Goal: Task Accomplishment & Management: Use online tool/utility

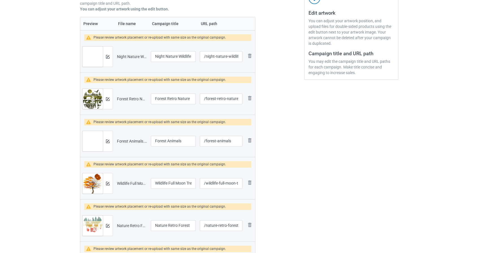
scroll to position [113, 0]
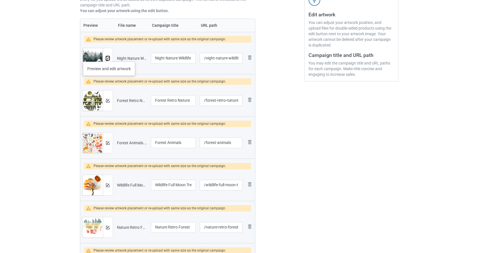
click at [108, 58] on img at bounding box center [108, 59] width 4 height 4
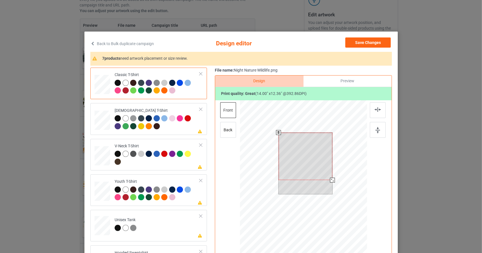
click at [353, 197] on div at bounding box center [303, 180] width 127 height 160
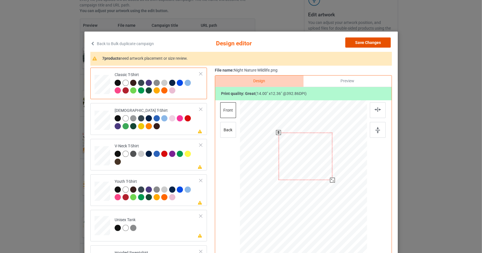
click at [369, 43] on button "Save Changes" at bounding box center [367, 43] width 45 height 10
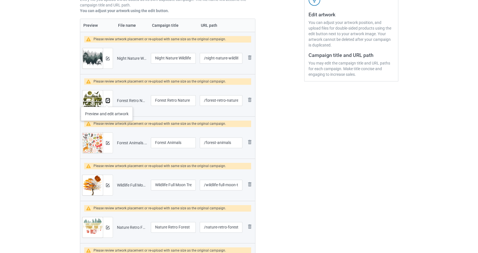
click at [106, 101] on img at bounding box center [108, 101] width 4 height 4
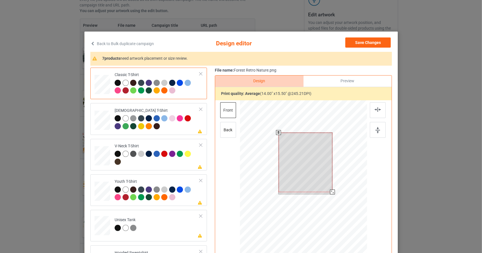
click at [353, 211] on div at bounding box center [303, 180] width 127 height 160
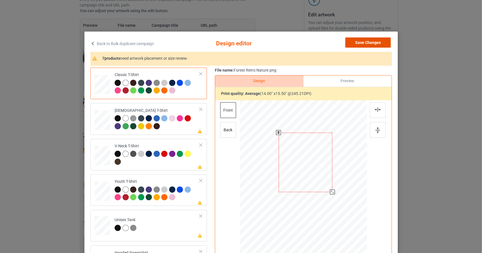
click at [375, 41] on button "Save Changes" at bounding box center [367, 43] width 45 height 10
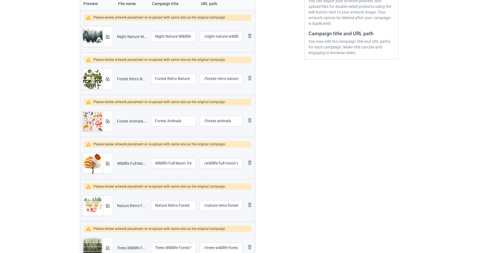
scroll to position [141, 0]
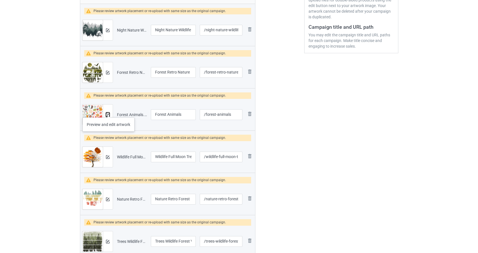
click at [108, 113] on button at bounding box center [108, 115] width 4 height 5
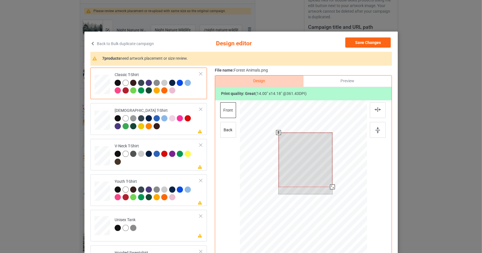
click at [347, 201] on div at bounding box center [303, 180] width 127 height 160
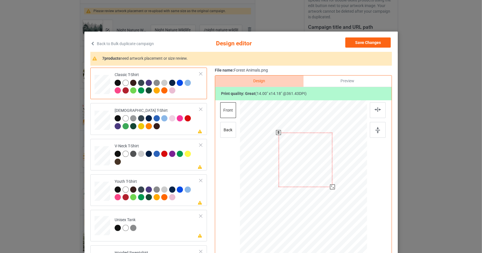
click at [372, 36] on div "Back to Bulk duplicate campaign Design editor Save Changes 7 products need artw…" at bounding box center [240, 163] width 313 height 262
click at [373, 42] on button "Save Changes" at bounding box center [367, 43] width 45 height 10
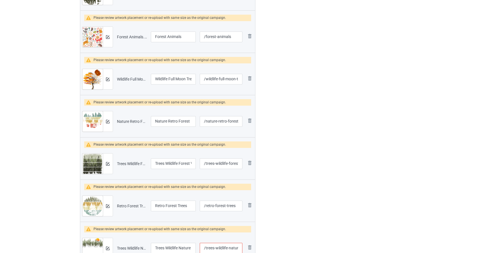
scroll to position [226, 0]
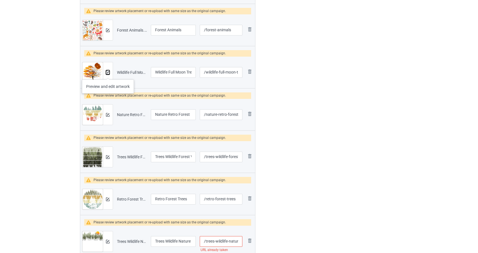
click at [108, 74] on button at bounding box center [108, 72] width 4 height 5
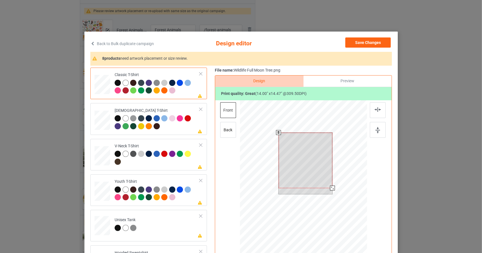
click at [340, 198] on div at bounding box center [303, 180] width 127 height 160
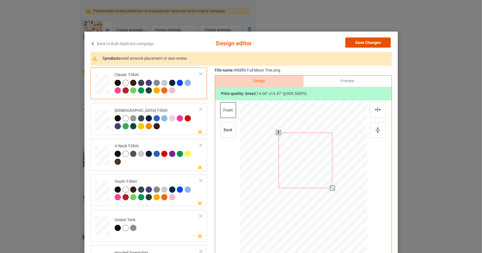
click at [380, 41] on button "Save Changes" at bounding box center [367, 43] width 45 height 10
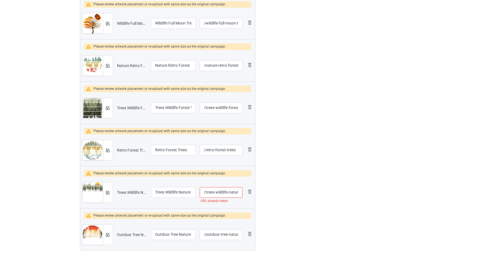
scroll to position [282, 0]
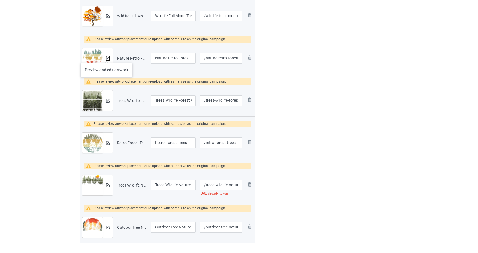
click at [106, 57] on img at bounding box center [108, 59] width 4 height 4
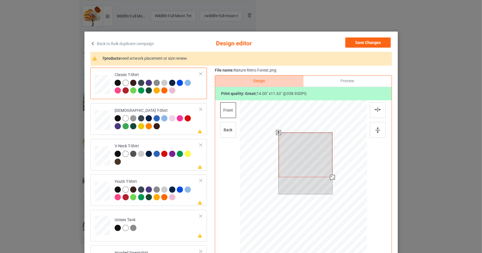
click at [347, 194] on div at bounding box center [303, 180] width 127 height 160
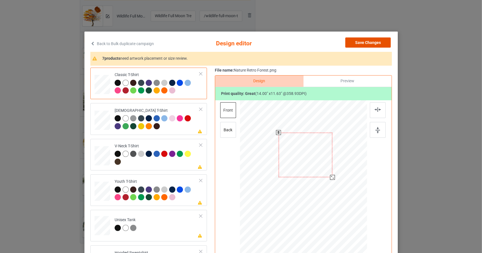
click at [378, 38] on button "Save Changes" at bounding box center [367, 43] width 45 height 10
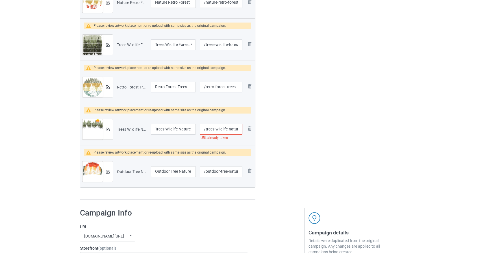
scroll to position [339, 0]
click at [106, 43] on img at bounding box center [108, 45] width 4 height 4
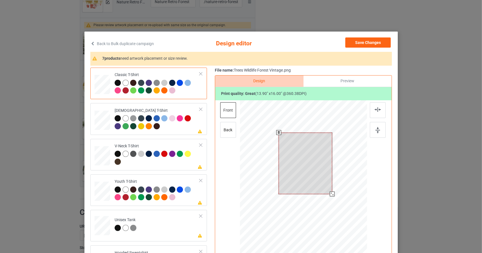
click at [344, 210] on div at bounding box center [303, 180] width 127 height 160
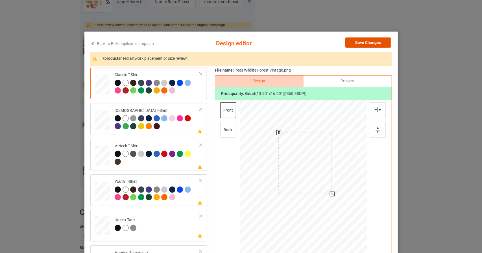
click at [380, 45] on button "Save Changes" at bounding box center [367, 43] width 45 height 10
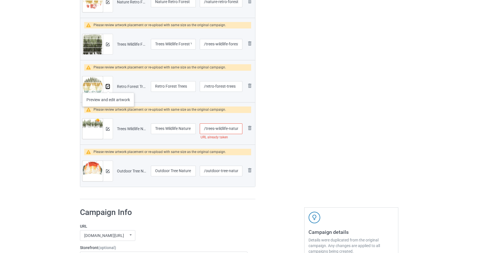
click at [107, 86] on img at bounding box center [108, 87] width 4 height 4
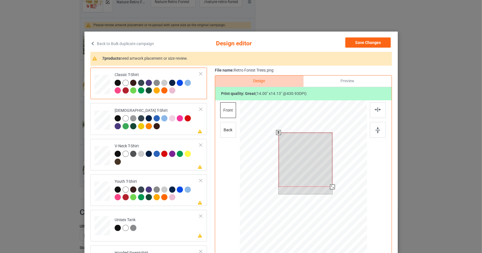
click at [346, 206] on div at bounding box center [303, 180] width 127 height 160
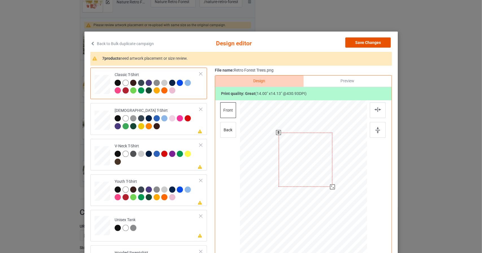
click at [373, 42] on button "Save Changes" at bounding box center [367, 43] width 45 height 10
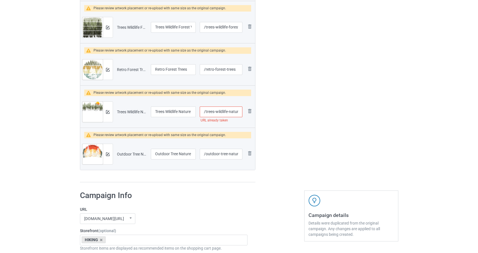
scroll to position [367, 0]
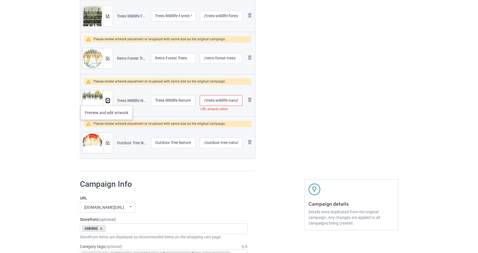
click at [106, 100] on img at bounding box center [108, 101] width 4 height 4
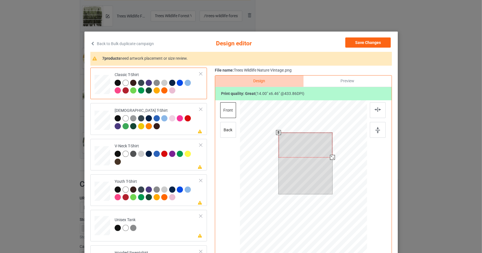
click at [347, 174] on div at bounding box center [303, 180] width 127 height 160
drag, startPoint x: 327, startPoint y: 144, endPoint x: 329, endPoint y: 148, distance: 4.2
click at [329, 148] on div at bounding box center [305, 149] width 54 height 25
click at [324, 145] on div at bounding box center [305, 150] width 54 height 25
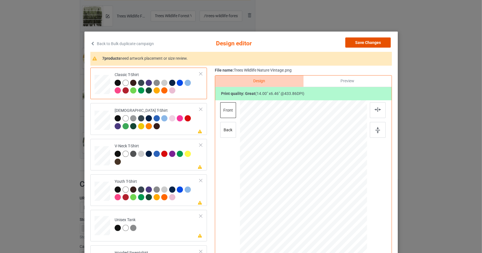
click at [375, 41] on button "Save Changes" at bounding box center [367, 43] width 45 height 10
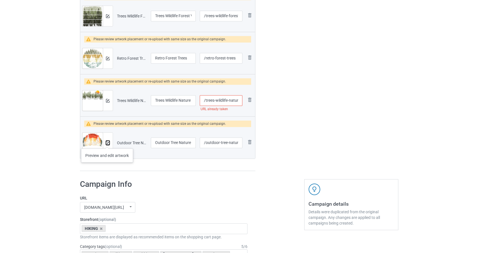
click at [107, 143] on img at bounding box center [108, 143] width 4 height 4
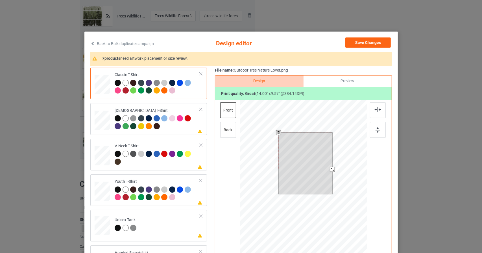
click at [352, 187] on div at bounding box center [303, 180] width 127 height 160
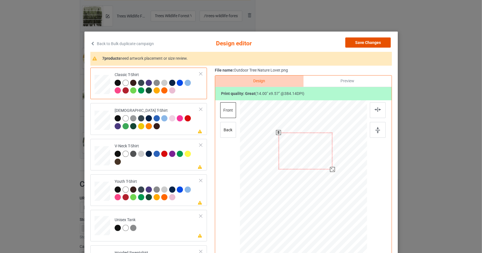
click at [375, 42] on button "Save Changes" at bounding box center [367, 43] width 45 height 10
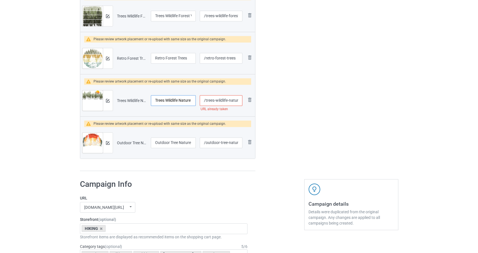
click at [154, 99] on input "Trees Wildlife Nature Vintage" at bounding box center [173, 100] width 45 height 11
click at [159, 100] on input "THeTrees Wildlife Nature Vintage" at bounding box center [173, 100] width 45 height 11
click at [161, 100] on input "TheTrees Wildlife Nature Vintage" at bounding box center [173, 100] width 45 height 11
type input "The Trees Wildlife Nature Vintage"
click at [205, 100] on input "/trees-wildlife-nature-vintage" at bounding box center [221, 100] width 42 height 11
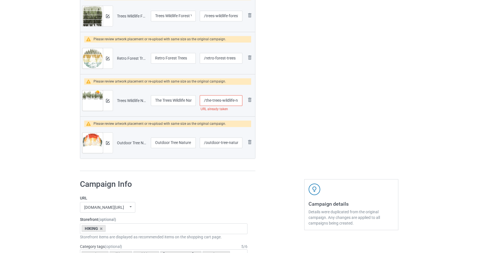
type input "/the-trees-wildlife-nature-vintage"
drag, startPoint x: 287, startPoint y: 76, endPoint x: 271, endPoint y: 100, distance: 28.9
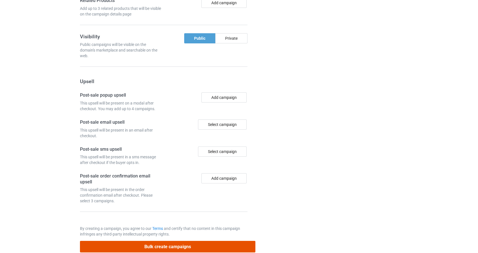
click at [247, 241] on button "Bulk create campaigns" at bounding box center [168, 247] width 176 height 12
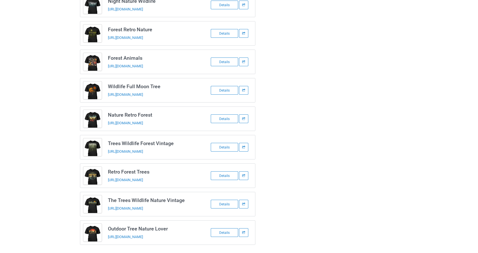
scroll to position [53, 0]
